Goal: Information Seeking & Learning: Find specific fact

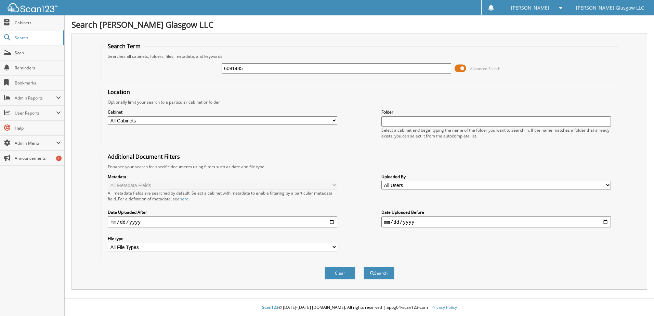
type input "6091485"
click at [364, 267] on button "Search" at bounding box center [379, 273] width 31 height 13
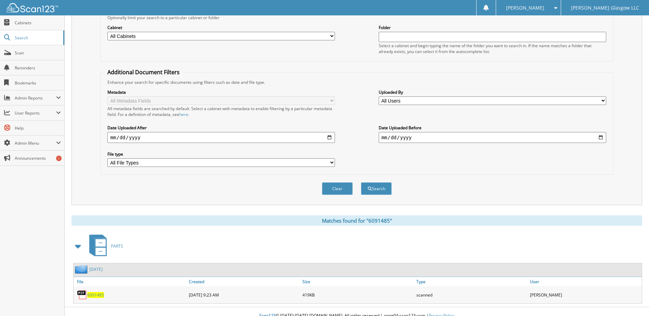
scroll to position [93, 0]
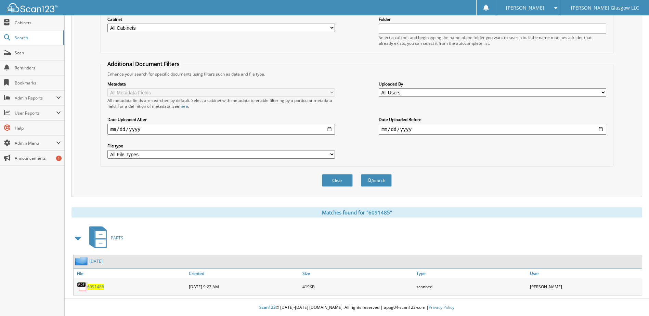
click at [95, 287] on span "6091485" at bounding box center [95, 287] width 17 height 6
click at [95, 286] on span "6091485" at bounding box center [95, 287] width 17 height 6
